Goal: Information Seeking & Learning: Learn about a topic

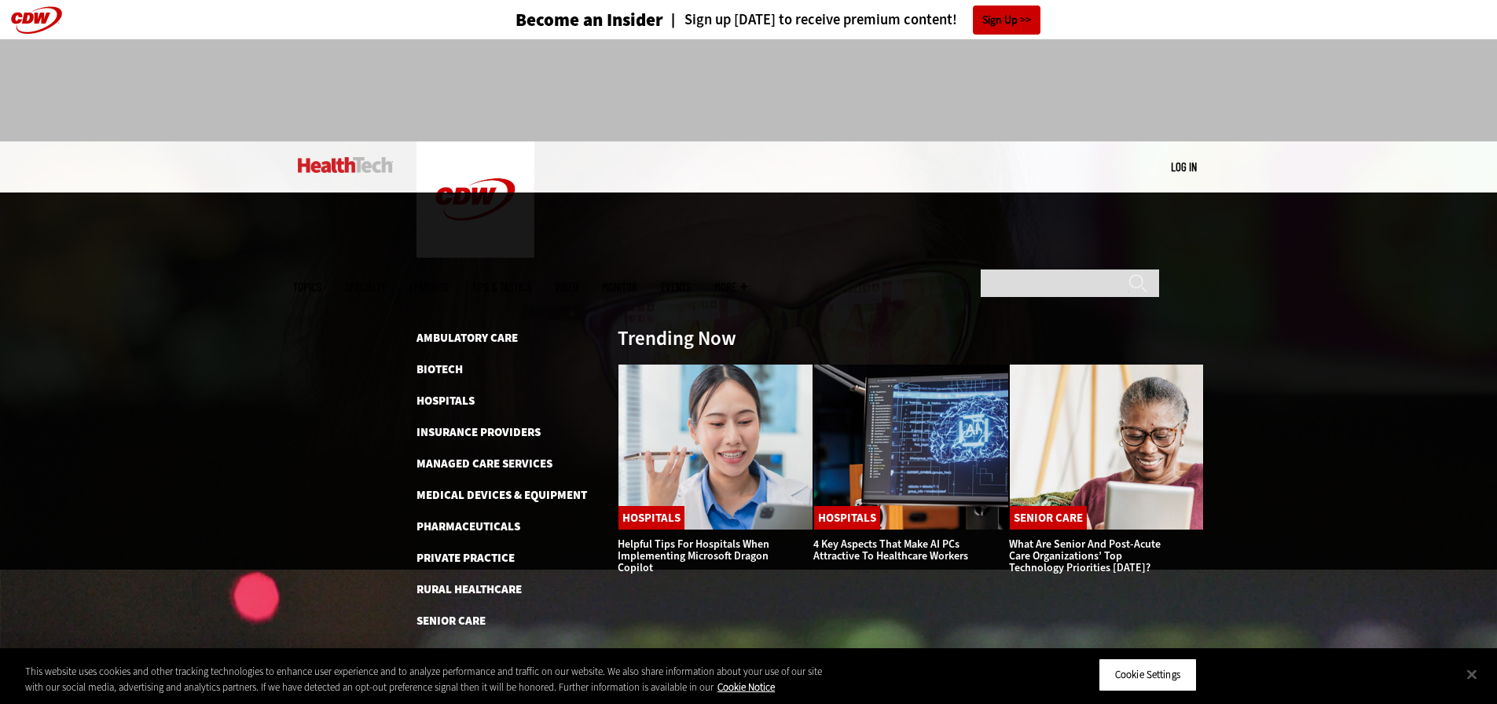
click at [386, 281] on span "Specialty" at bounding box center [365, 287] width 41 height 12
click at [483, 330] on link "Ambulatory Care" at bounding box center [467, 338] width 101 height 16
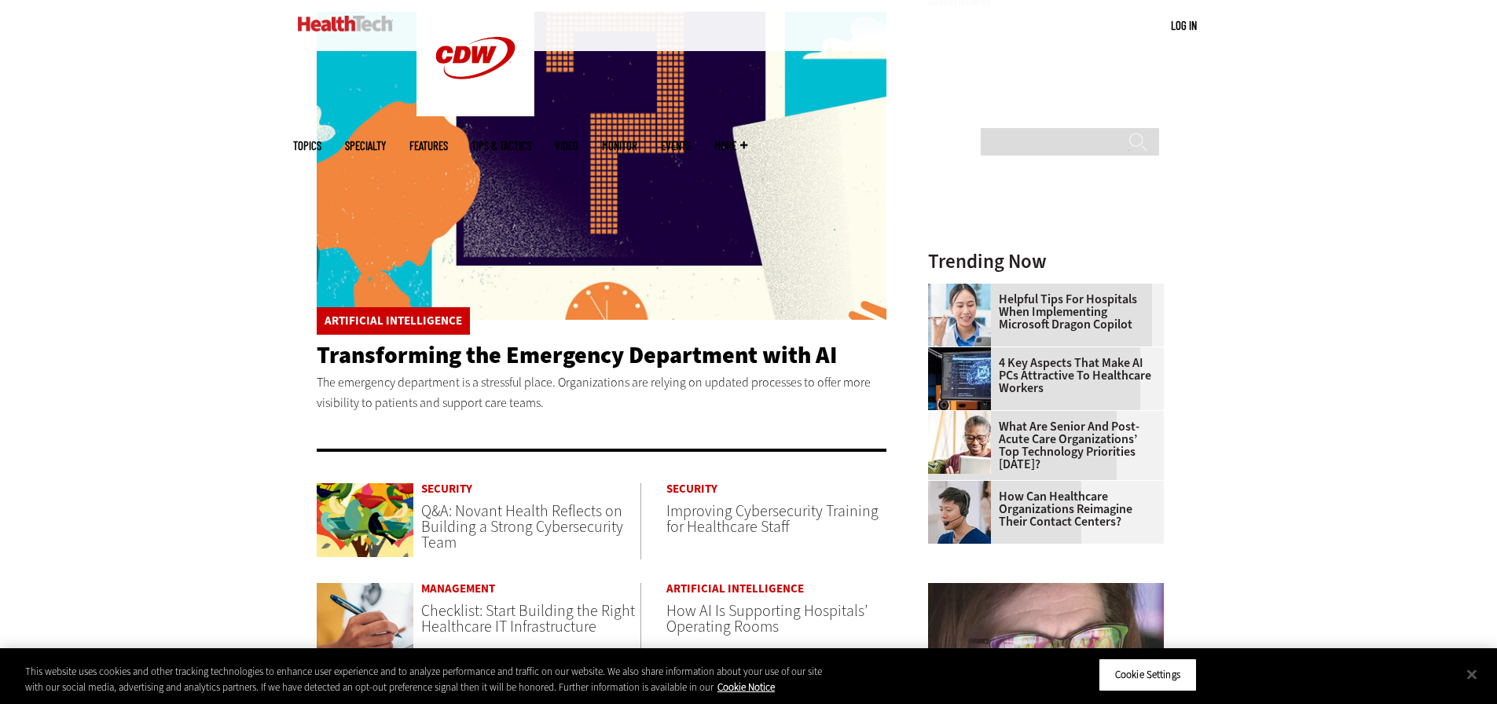
scroll to position [244, 0]
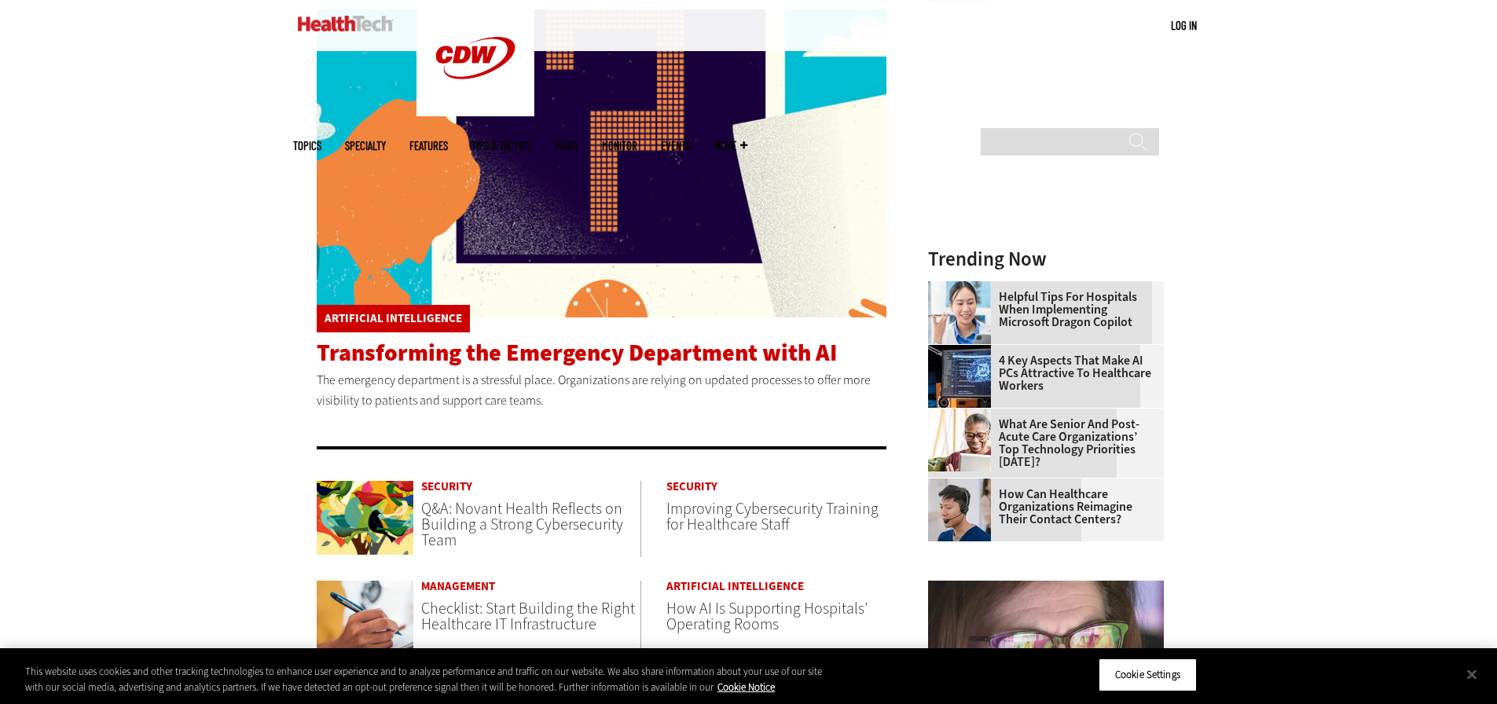
click at [439, 356] on span "Transforming the Emergency Department with AI" at bounding box center [577, 352] width 520 height 31
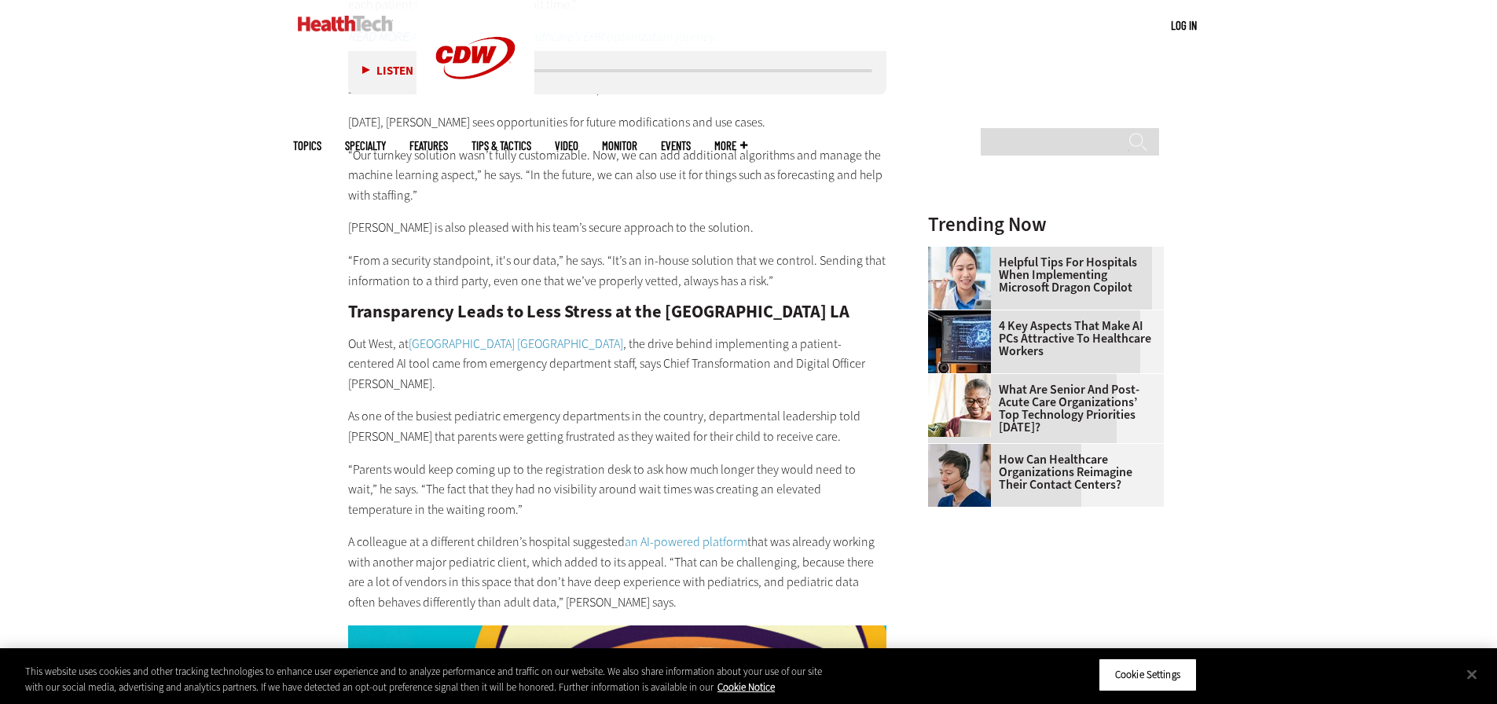
scroll to position [2450, 0]
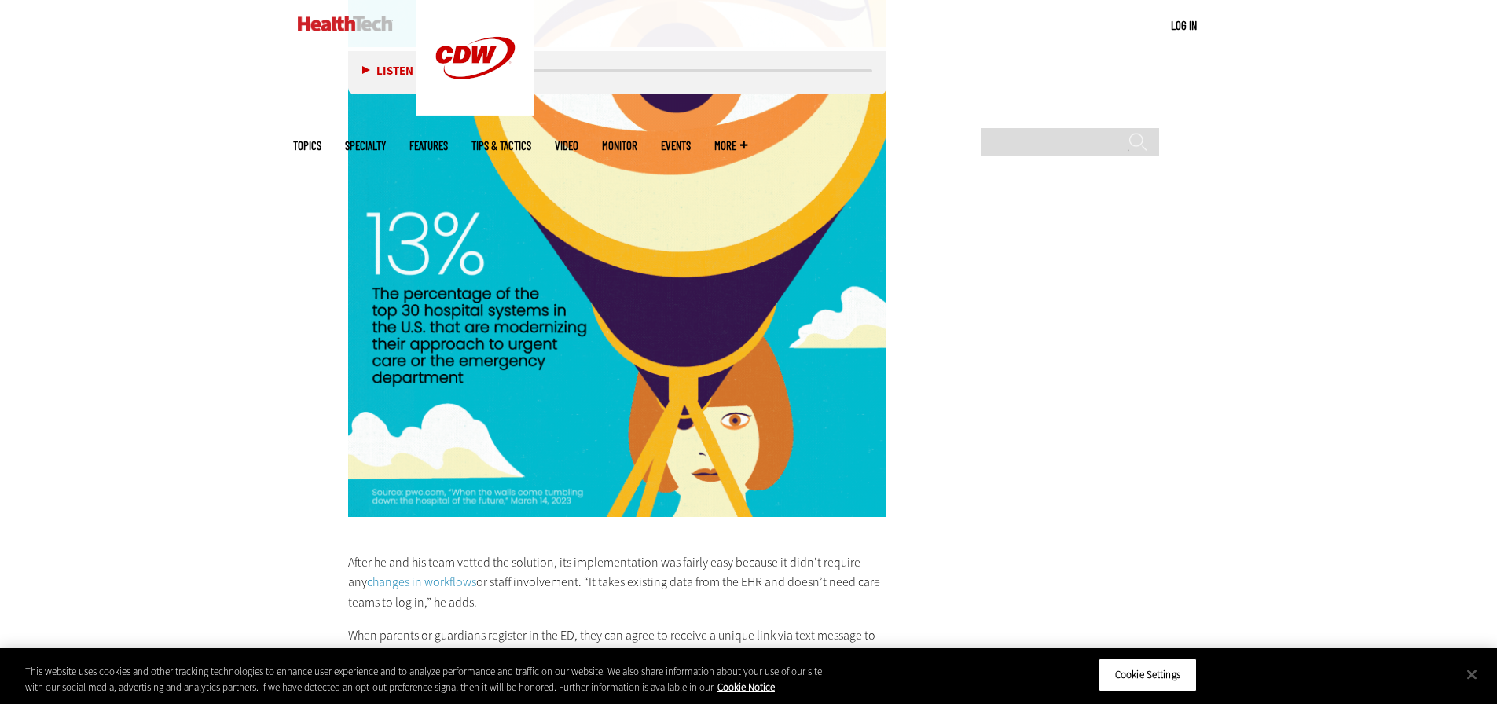
click at [531, 140] on link "Tips & Tactics" at bounding box center [502, 146] width 60 height 12
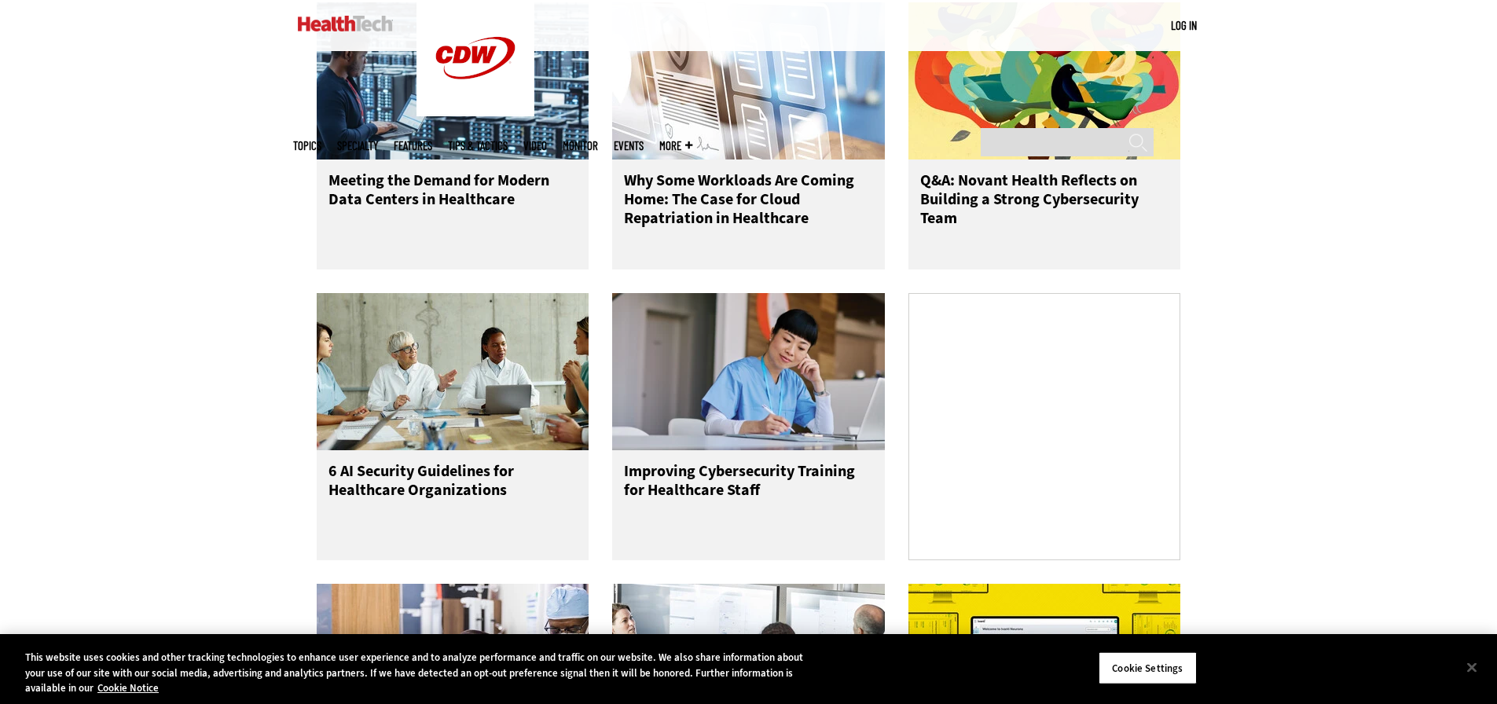
scroll to position [871, 0]
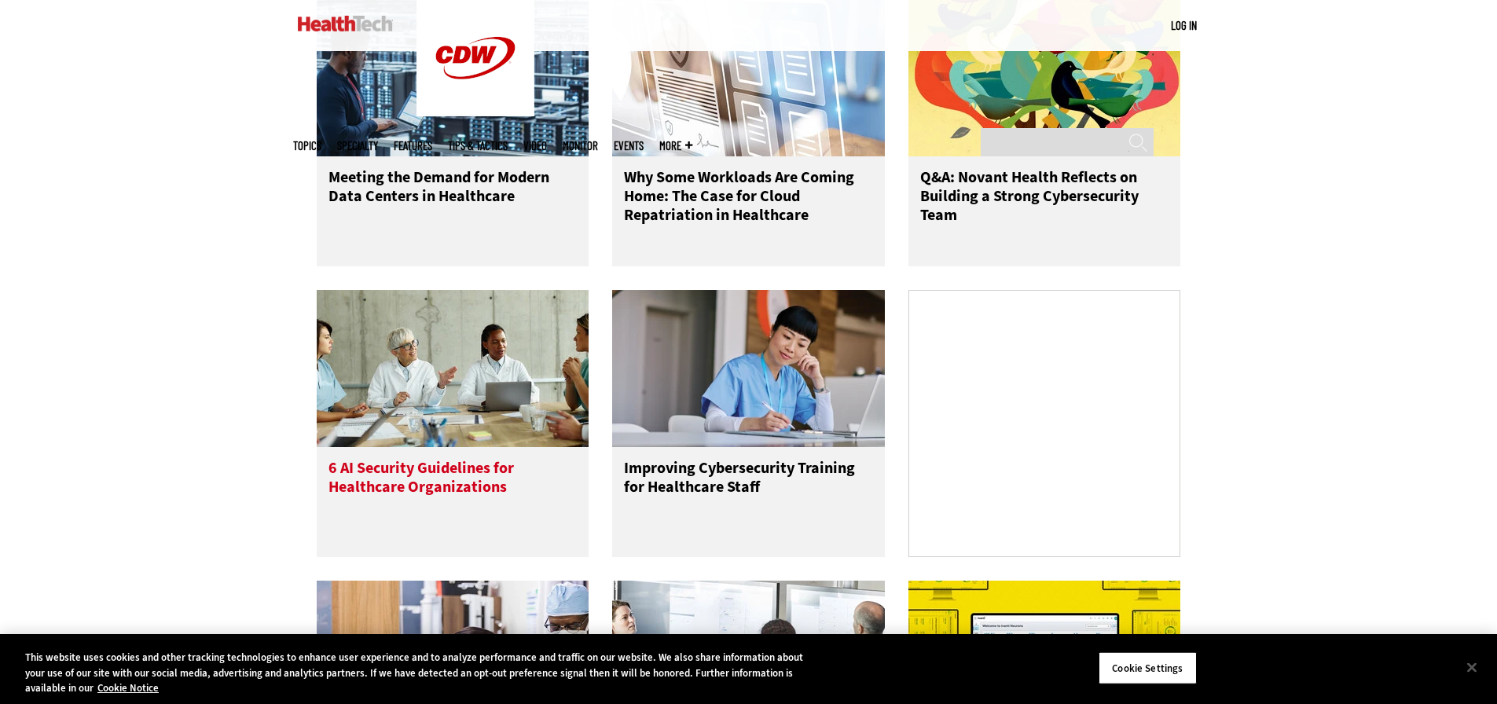
click at [411, 496] on h3 "6 AI Security Guidelines for Healthcare Organizations" at bounding box center [453, 490] width 249 height 63
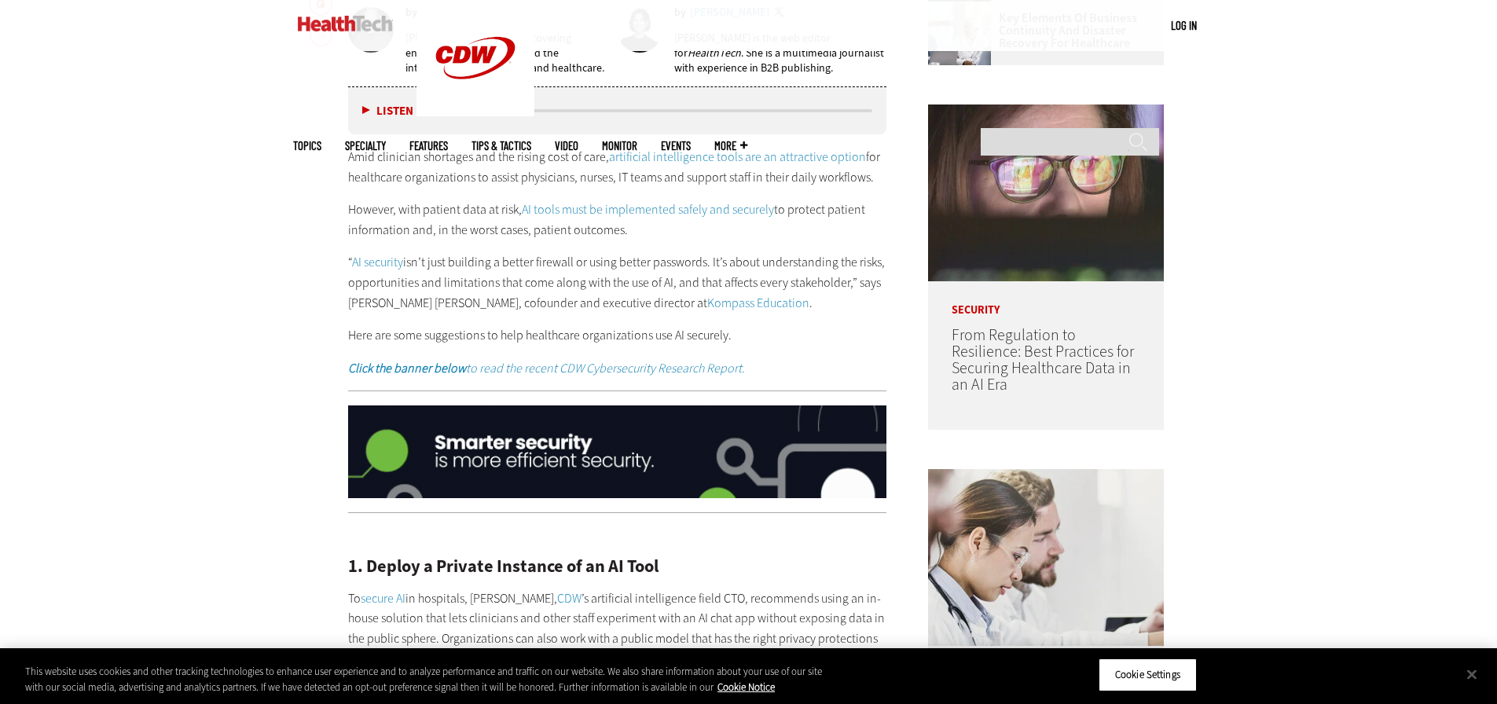
scroll to position [1005, 0]
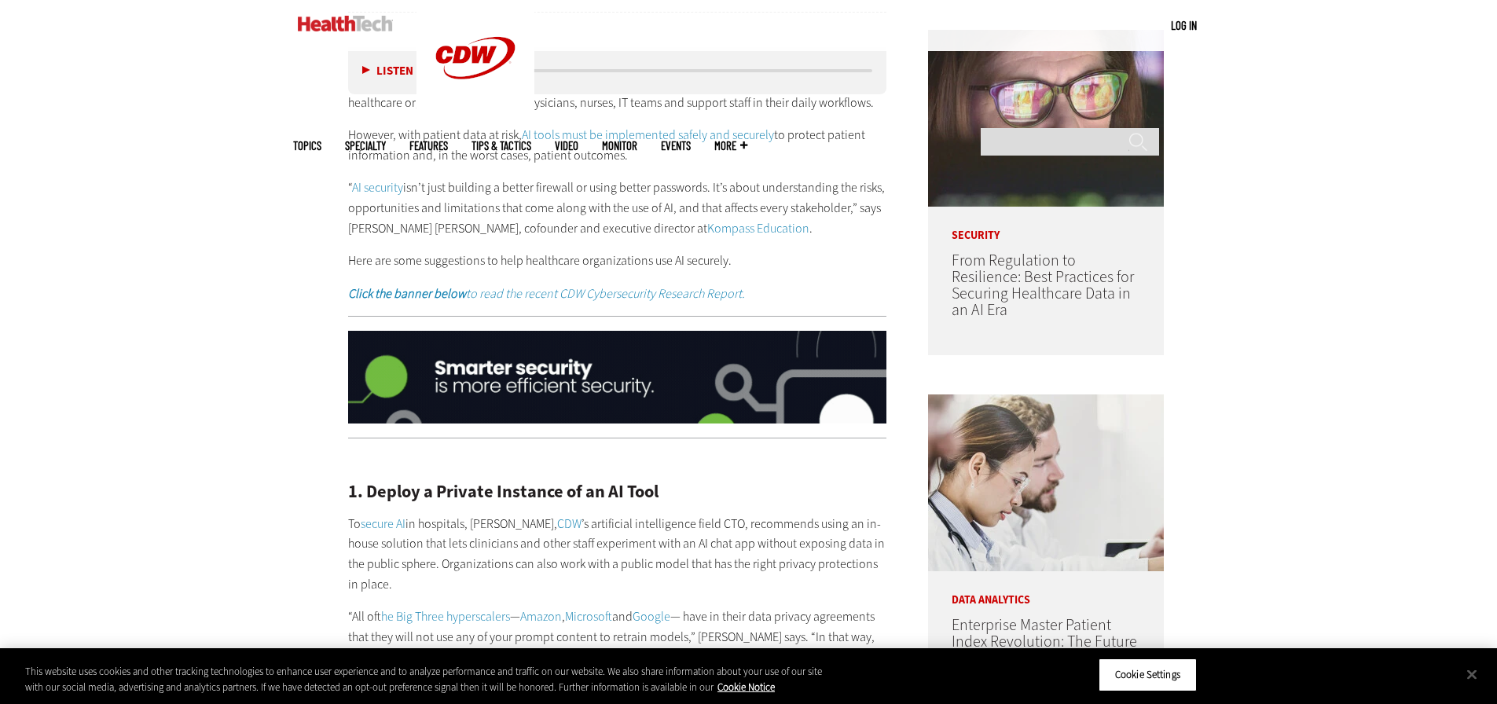
drag, startPoint x: 1505, startPoint y: 125, endPoint x: 1508, endPoint y: 317, distance: 191.8
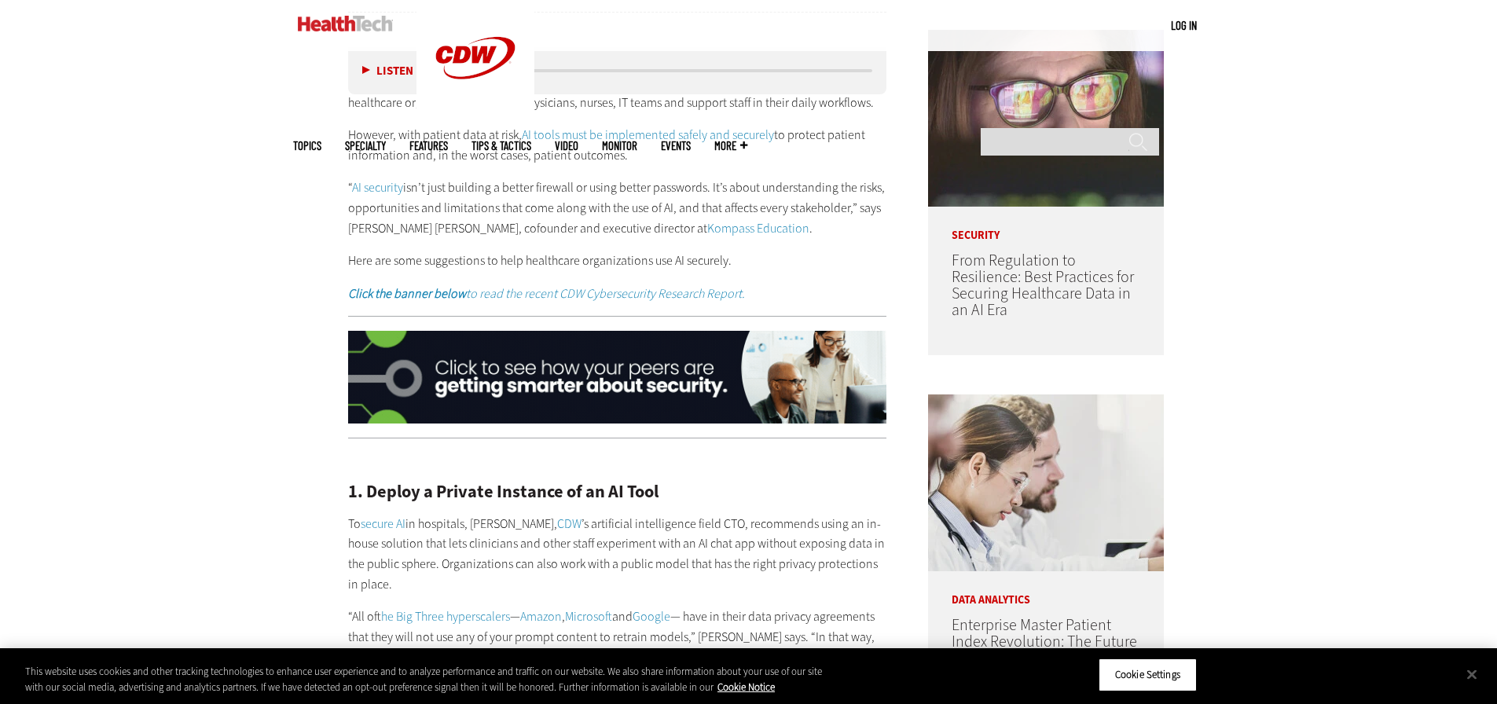
click at [685, 286] on em "Click the banner below to read the recent CDW Cybersecurity Research Report." at bounding box center [546, 293] width 397 height 17
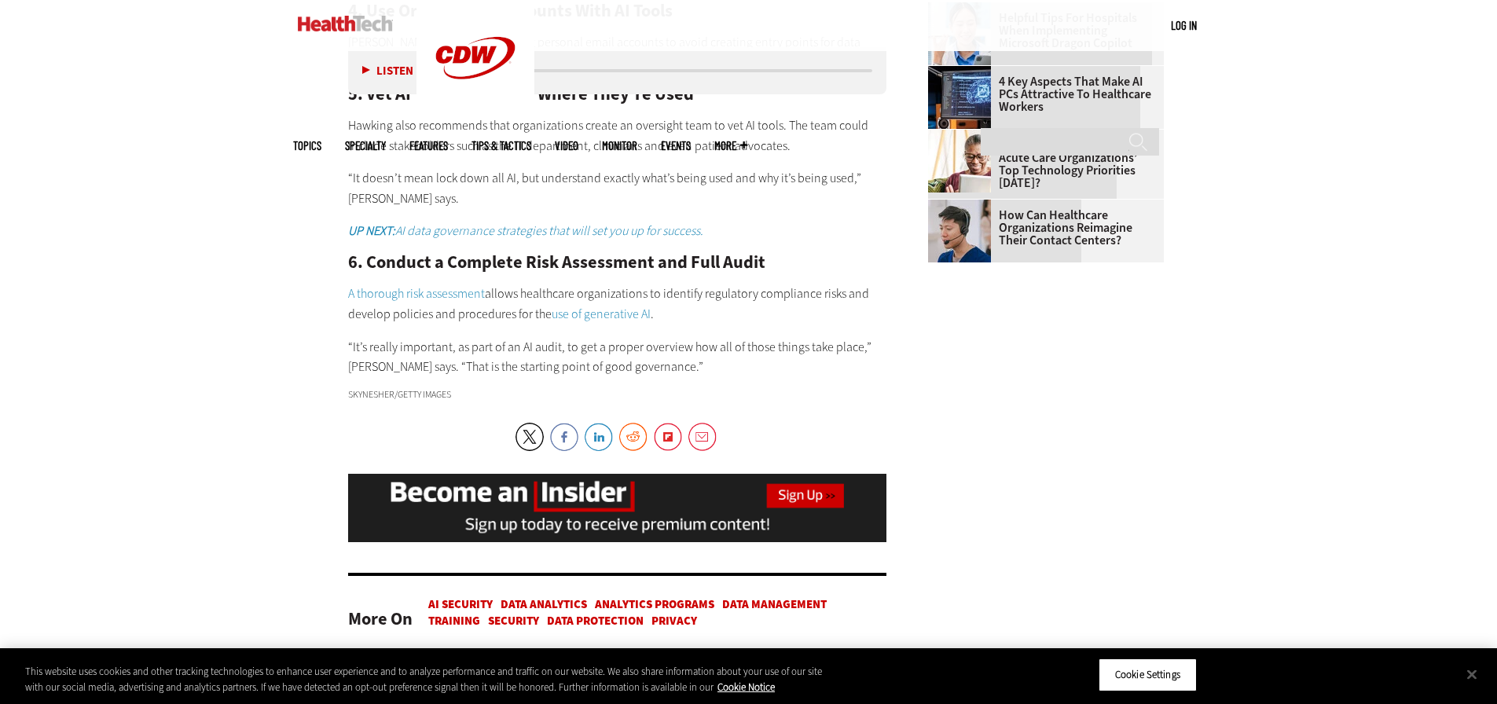
scroll to position [2052, 0]
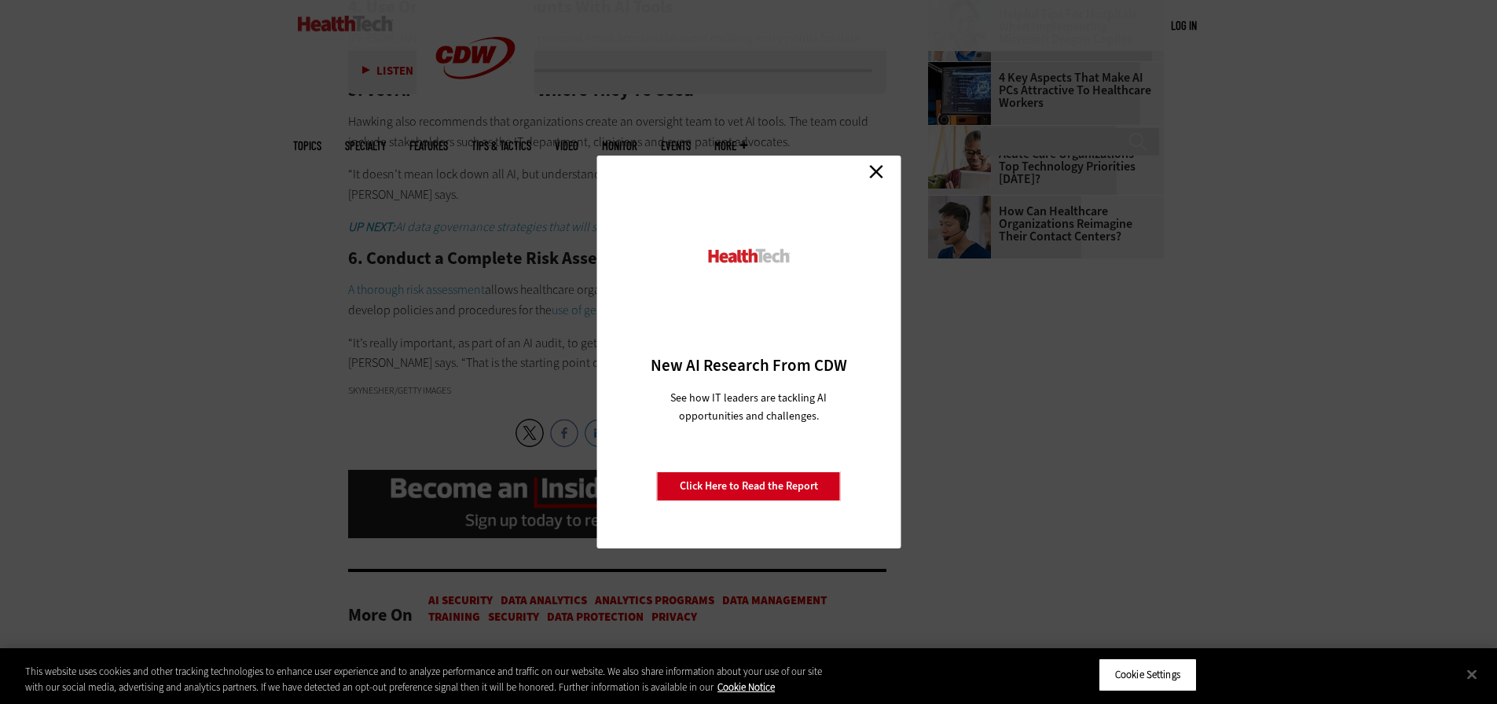
click at [880, 167] on link "Close" at bounding box center [877, 172] width 24 height 24
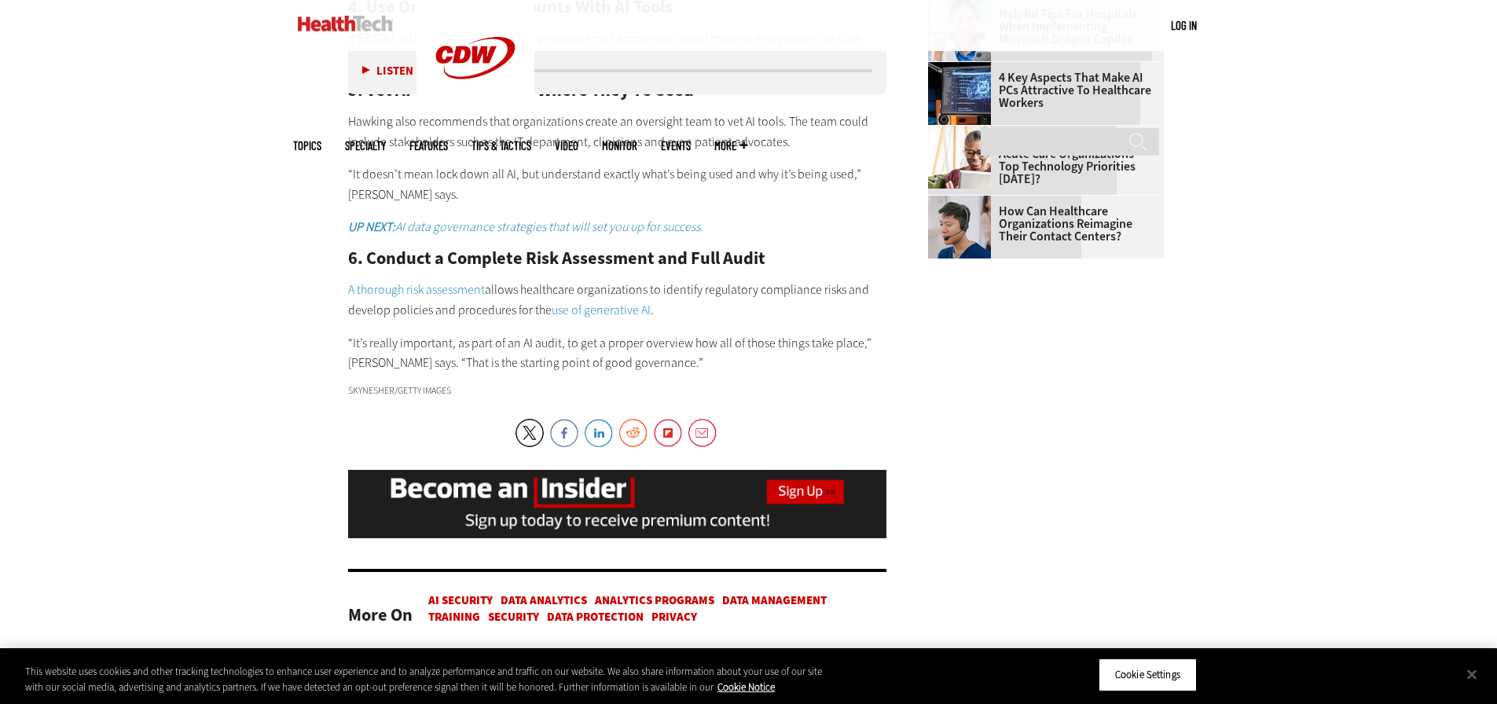
scroll to position [2225, 0]
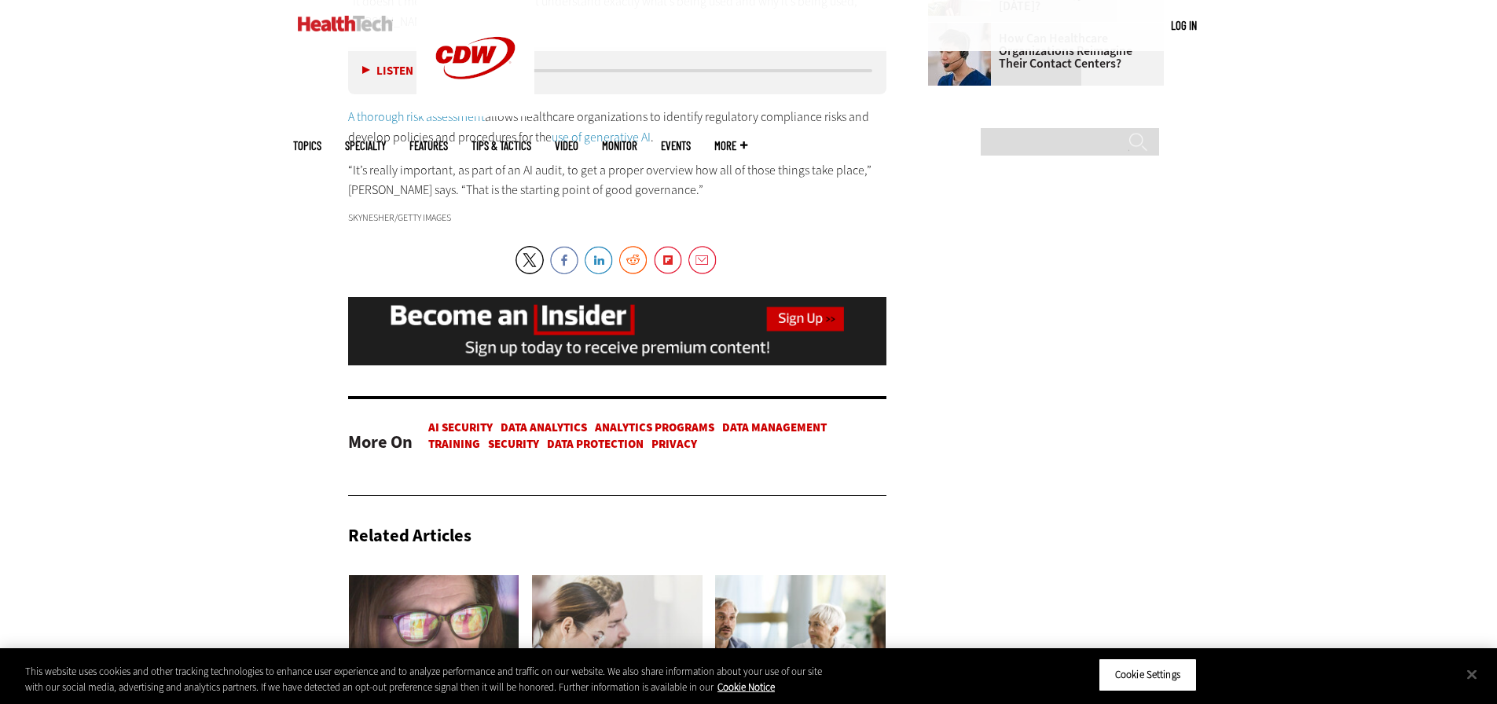
click at [472, 435] on link "AI Security" at bounding box center [460, 428] width 64 height 16
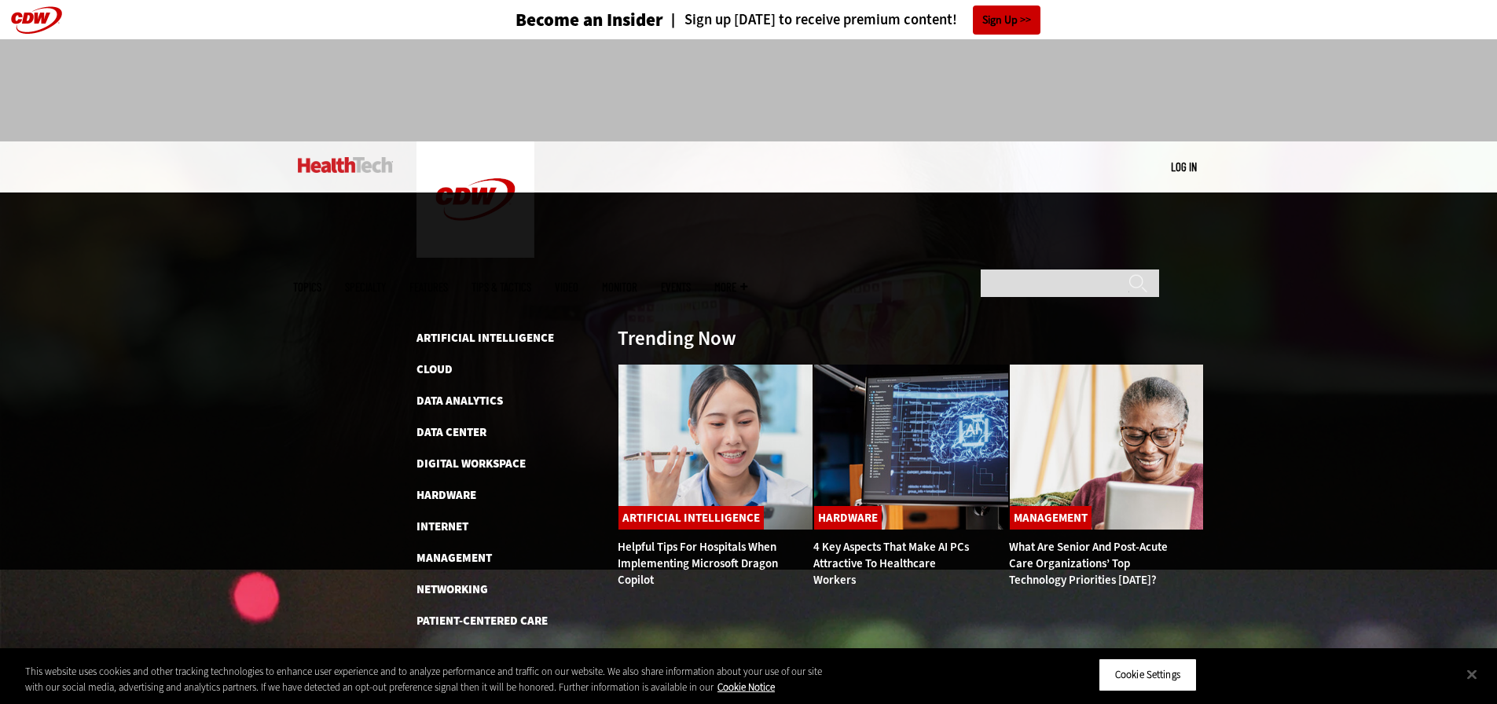
click at [321, 281] on span "Topics" at bounding box center [307, 287] width 28 height 12
click at [443, 645] on link "Security" at bounding box center [442, 653] width 51 height 16
